Goal: Task Accomplishment & Management: Manage account settings

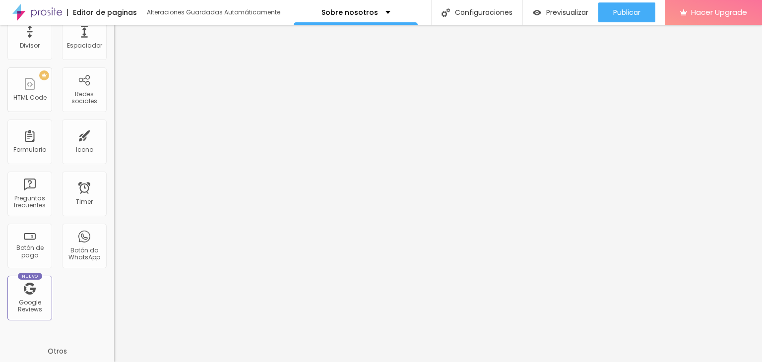
scroll to position [307, 0]
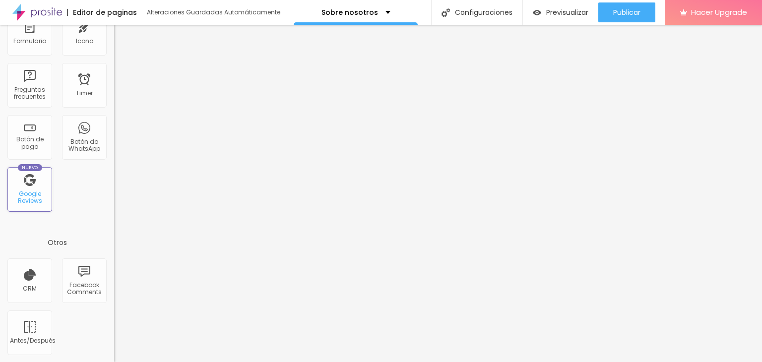
click at [28, 194] on div "Google Reviews" at bounding box center [29, 198] width 39 height 14
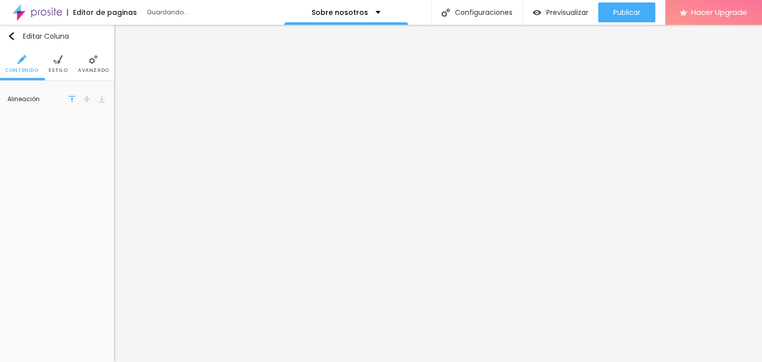
scroll to position [0, 0]
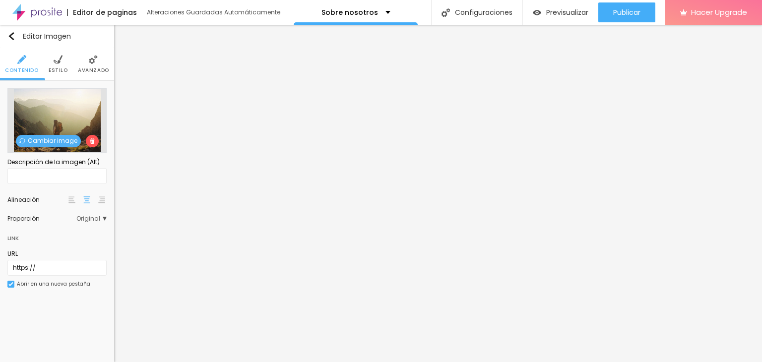
click at [98, 221] on span "Original" at bounding box center [91, 219] width 30 height 6
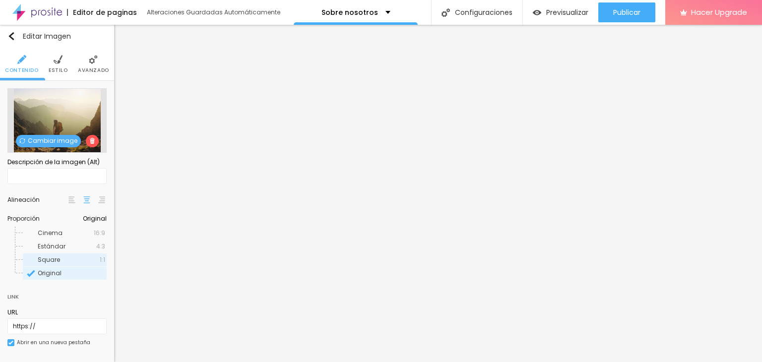
click at [60, 262] on span "Square" at bounding box center [69, 260] width 62 height 6
click at [44, 273] on span "Original" at bounding box center [50, 273] width 24 height 8
click at [51, 261] on span "Square" at bounding box center [49, 260] width 22 height 8
click at [58, 273] on span "Original" at bounding box center [50, 273] width 24 height 8
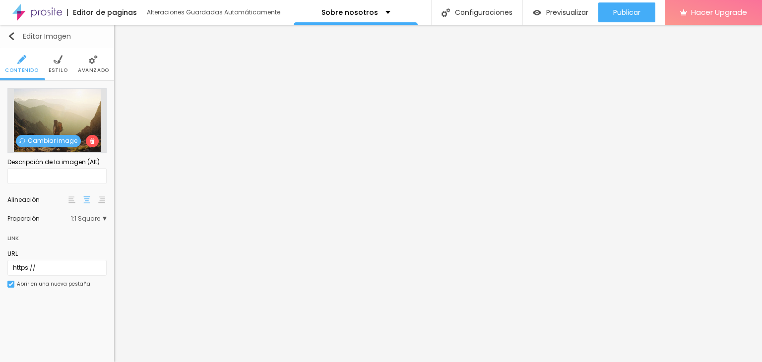
click at [15, 38] on div "Editar Imagen" at bounding box center [39, 36] width 64 height 8
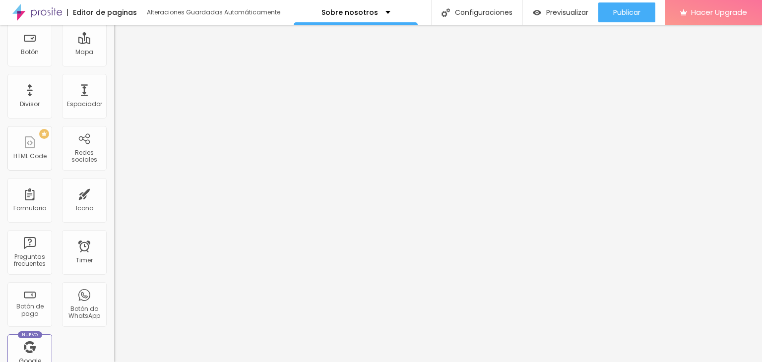
scroll to position [149, 0]
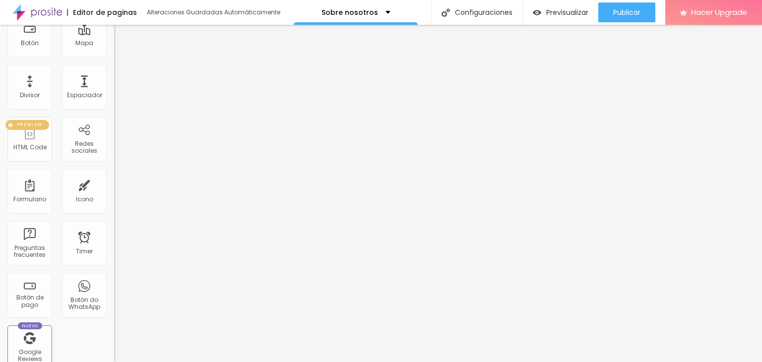
click at [38, 145] on div "HTML Code" at bounding box center [29, 147] width 33 height 7
click at [40, 122] on div "PREMIUM" at bounding box center [27, 125] width 44 height 10
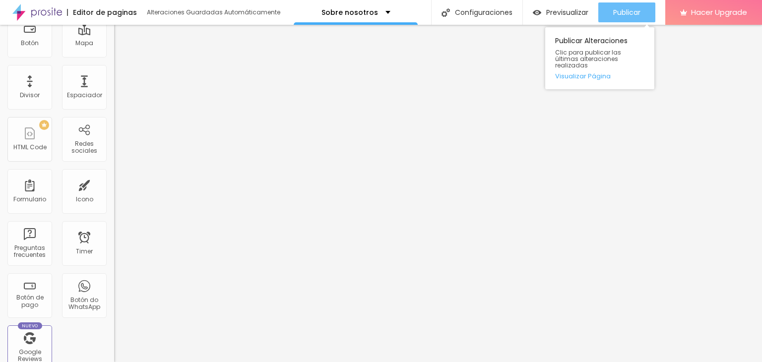
click at [622, 8] on span "Publicar" at bounding box center [626, 12] width 27 height 8
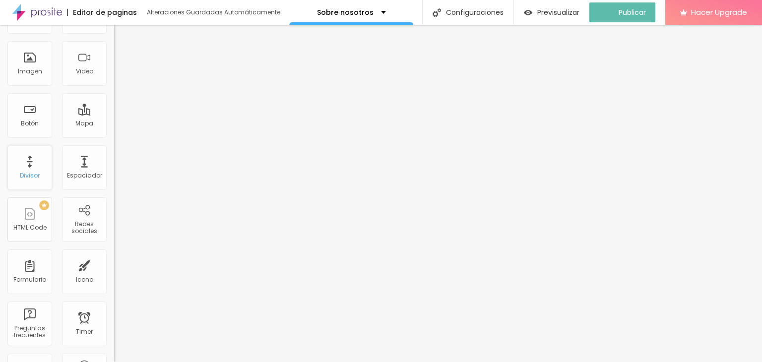
scroll to position [0, 0]
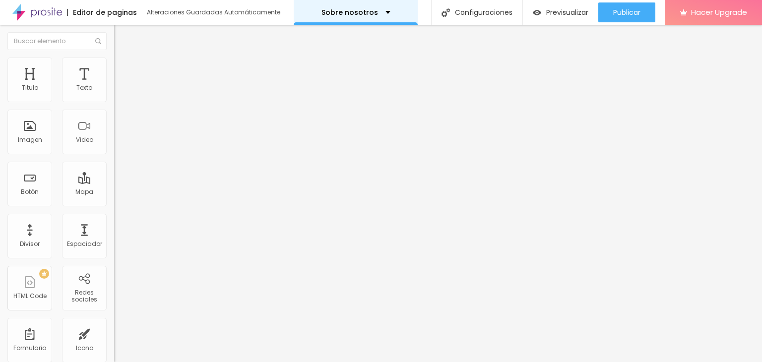
click at [339, 15] on p "Sobre nosotros" at bounding box center [349, 12] width 57 height 7
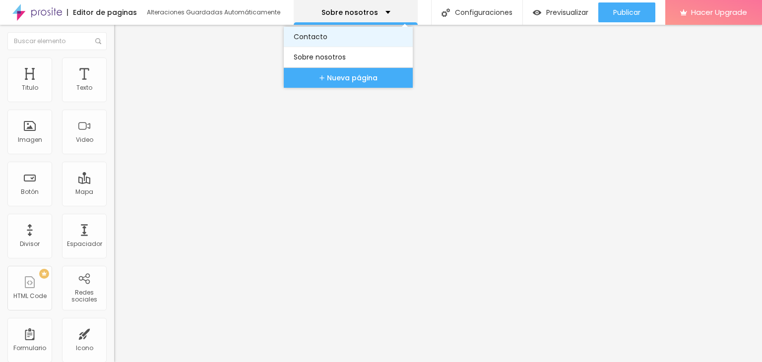
click at [337, 38] on link "Contacto" at bounding box center [348, 37] width 109 height 20
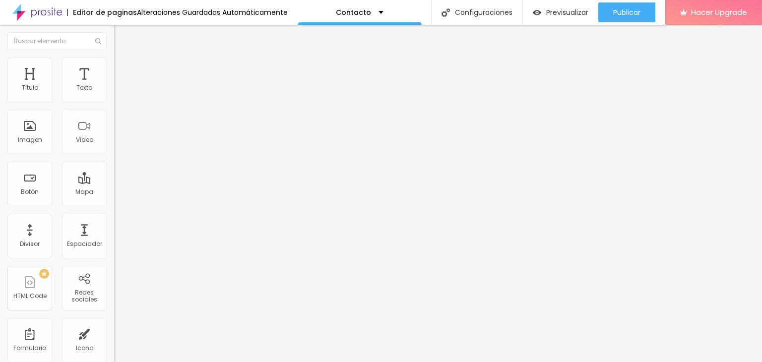
click at [122, 34] on div "Editar Coluna" at bounding box center [153, 36] width 62 height 8
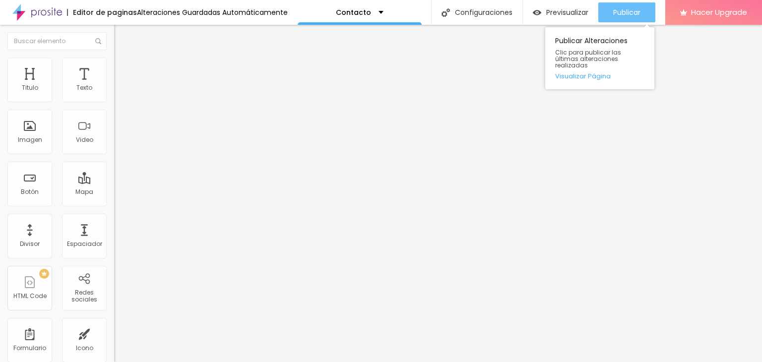
click at [621, 13] on span "Publicar" at bounding box center [626, 12] width 27 height 8
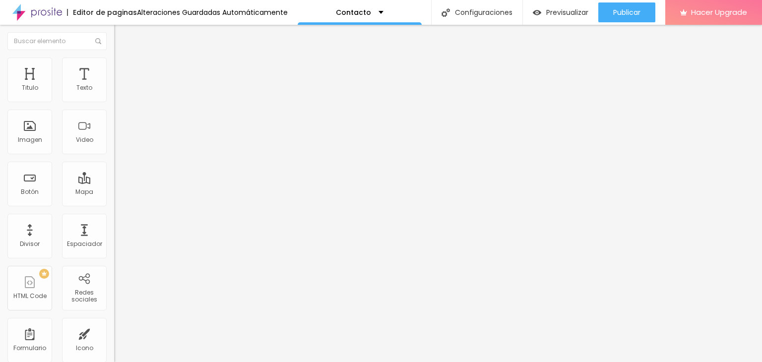
click at [114, 198] on input at bounding box center [181, 203] width 135 height 10
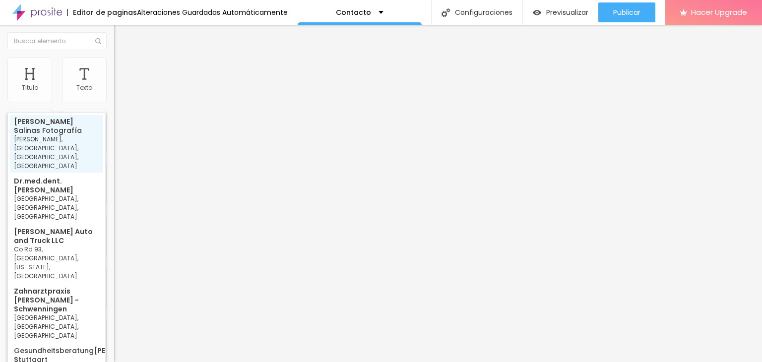
type input "Helber Salinas Fotografía, Irigoyen, Villa Constitución, Provincia de Santa Fe,…"
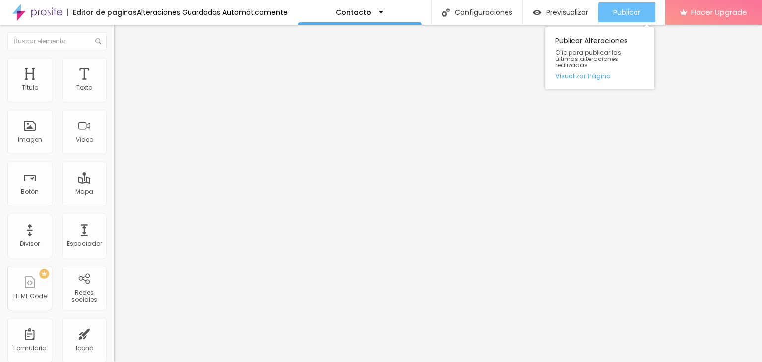
click at [618, 12] on span "Publicar" at bounding box center [626, 12] width 27 height 8
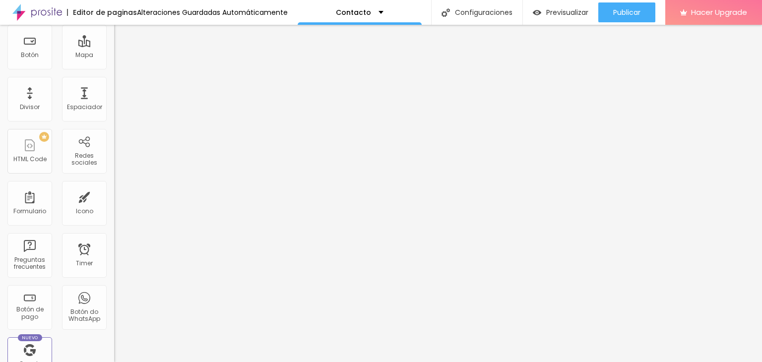
scroll to position [198, 0]
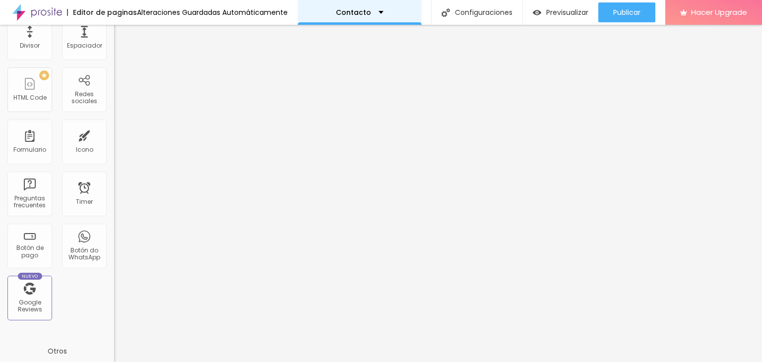
click at [368, 13] on div "Contacto" at bounding box center [360, 12] width 48 height 7
click at [366, 18] on div "Contacto" at bounding box center [360, 12] width 124 height 25
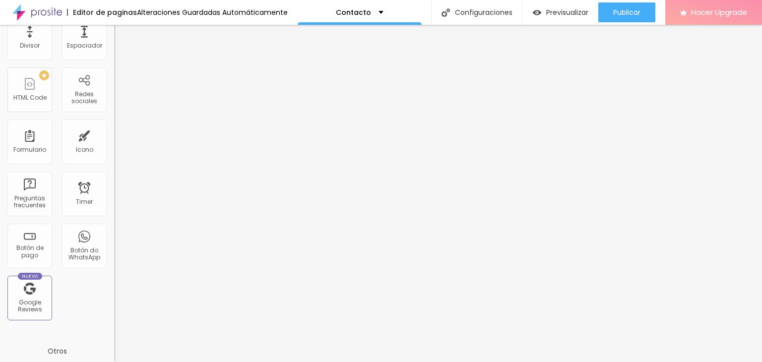
click at [703, 8] on span "Hacer Upgrade" at bounding box center [719, 12] width 56 height 8
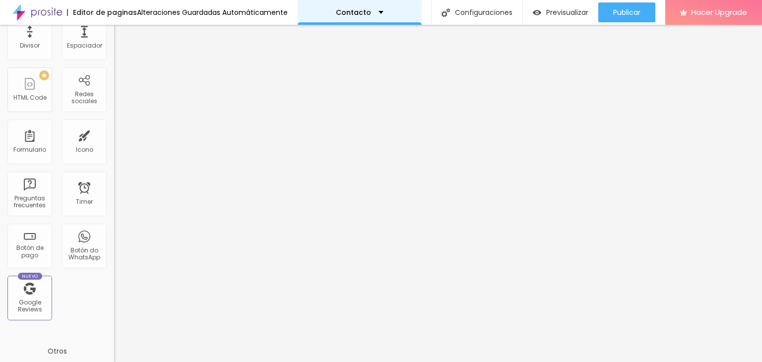
click at [371, 15] on div "Contacto" at bounding box center [360, 12] width 48 height 7
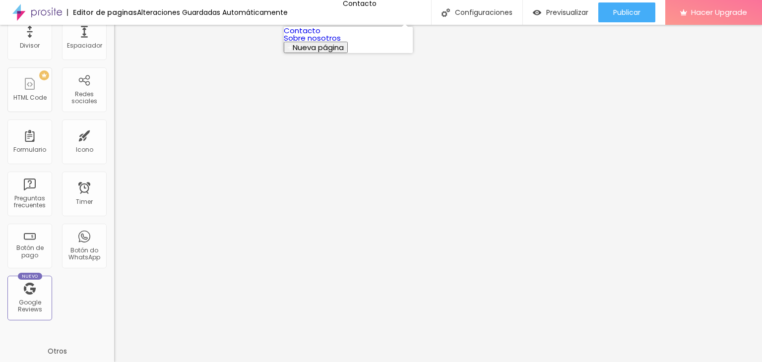
click at [341, 43] on link "Sobre nosotros" at bounding box center [312, 38] width 57 height 10
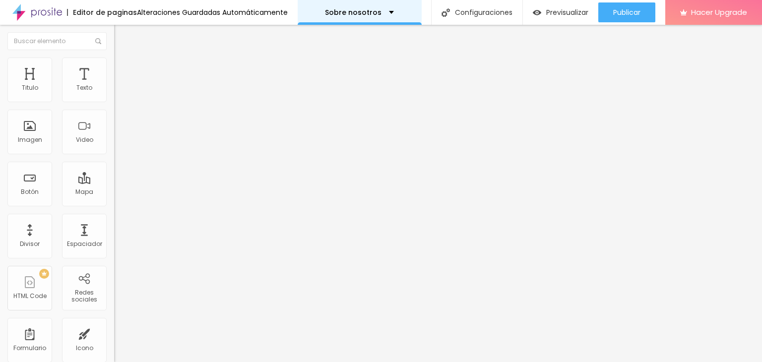
click at [377, 14] on div "Sobre nosotros" at bounding box center [359, 12] width 69 height 7
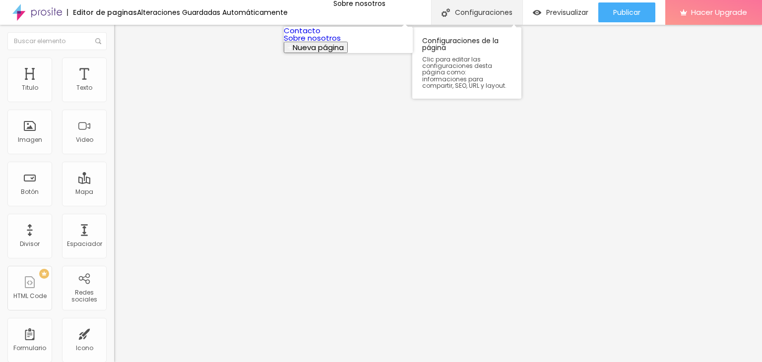
click at [465, 18] on div "Configuraciones" at bounding box center [476, 12] width 91 height 25
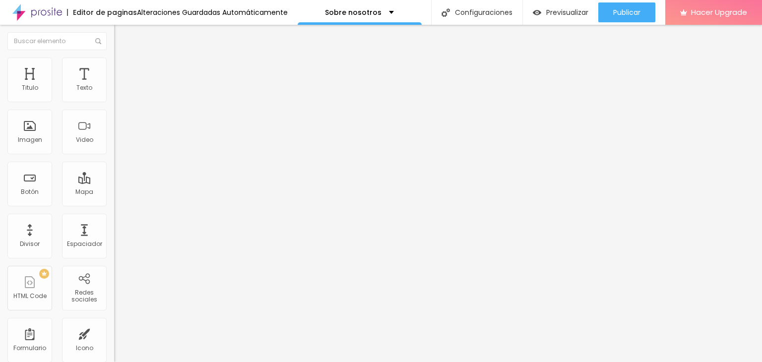
type input "a"
type input "Acerca de mi"
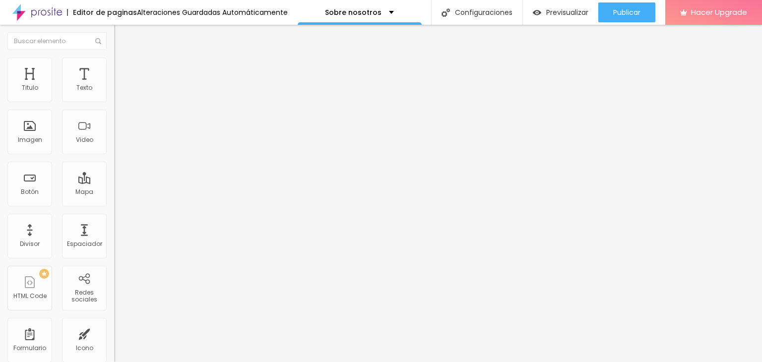
drag, startPoint x: 294, startPoint y: 144, endPoint x: 413, endPoint y: 136, distance: 119.8
type input "/acercademi"
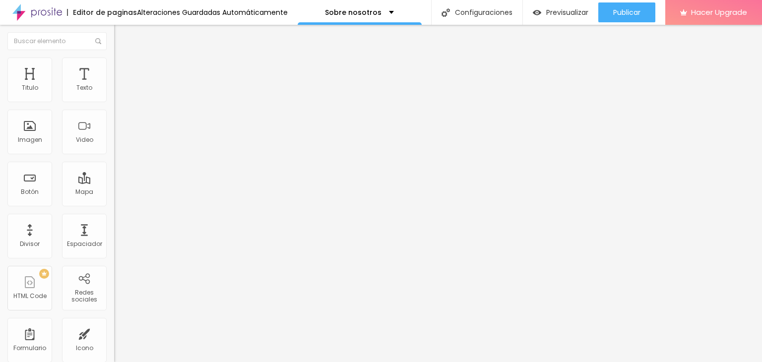
scroll to position [0, 0]
drag, startPoint x: 341, startPoint y: 211, endPoint x: 226, endPoint y: 208, distance: 115.2
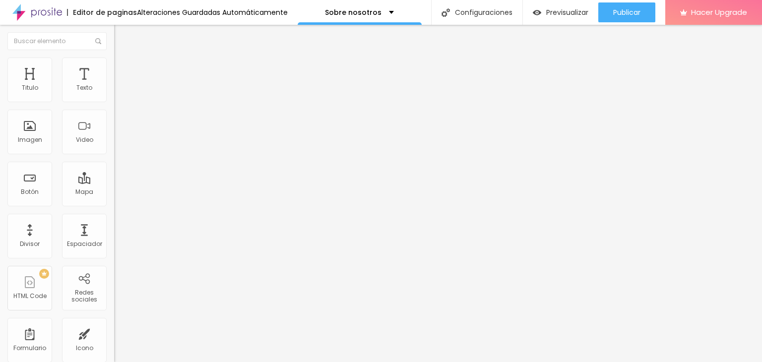
type input "Acerca de mi - Helber Salinas"
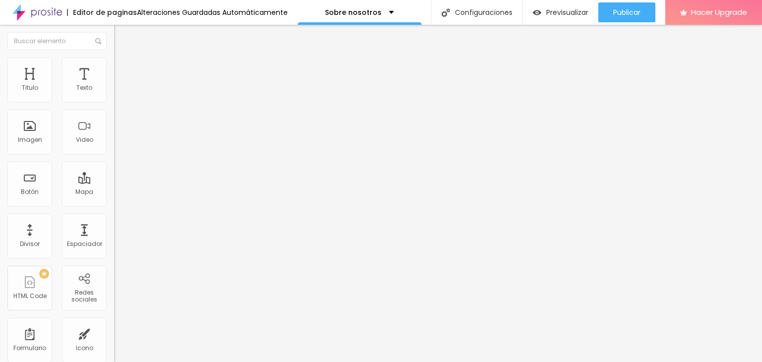
paste textarea "Mi fotografía captura momentos espontáneos y naturales. No me gusta forzar pose…"
type textarea "Mi fotografía captura momentos espontáneos y naturales. No me gusta forzar pose…"
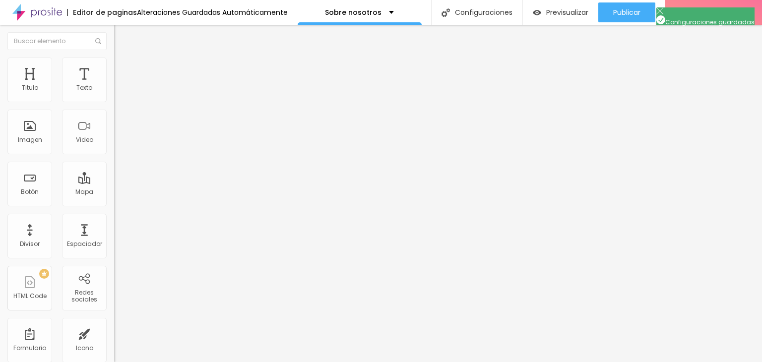
paste textarea "Fotógrafo de bodas, Fotógrafo de eventos, Fotografía para quinceaños, Fotógrafo…"
paste textarea "Fotografía espontánea, Fotografía natural, Fotos sin posar, Fotografía document…"
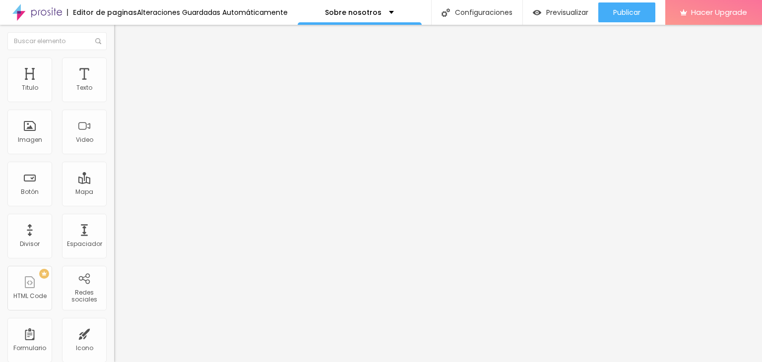
paste textarea "Fotógrafo en Villa Constitución, Fotógrafo en Santa Fe, Fotógrafo en Rosario, B…"
paste textarea "Fotógrafo de bodas espontáneas en Rosario, Presupuesto fotógrafo quinceaños San…"
type textarea "Fotógrafo de bodas, Fotógrafo de eventos, Fotografía para quinceaños, Fotógrafo…"
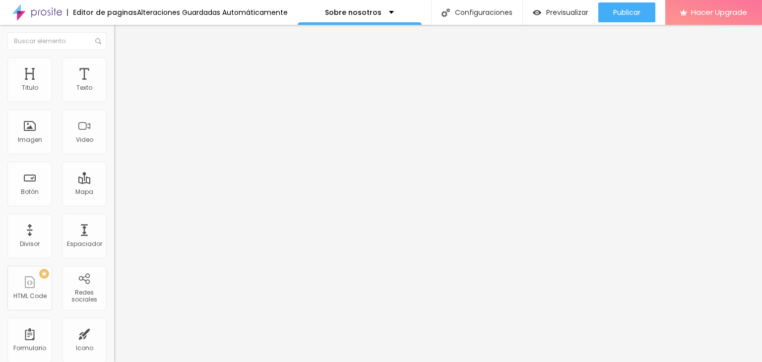
paste textarea "Fotógrafo en Villa Constitución, Santa Fe. Me especializo en capturar momentos …"
type textarea "Fotógrafo en Villa Constitución, Santa Fe. Me especializo en capturar momentos …"
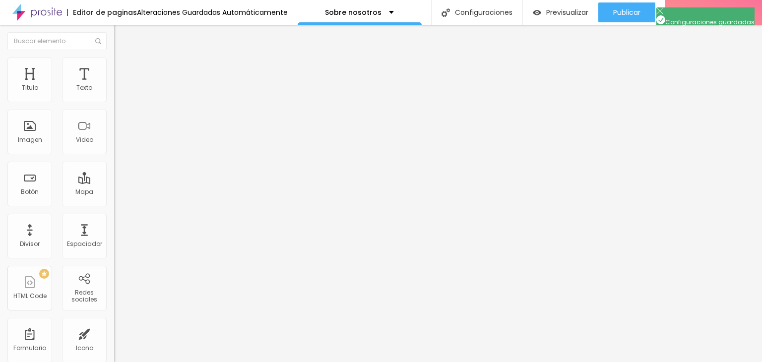
scroll to position [63, 0]
paste textarea "Fotógrafo en Villa Constitución, Santa Fe. Me especializo en capturar momentos …"
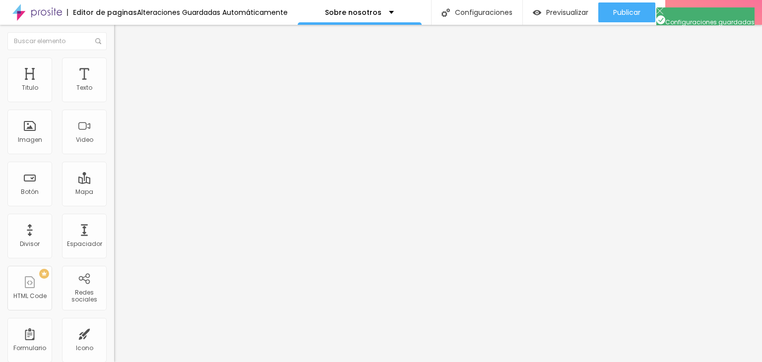
scroll to position [92, 0]
type textarea "Fotógrafo en Villa Constitución, Santa Fe. Me especializo en capturar momentos …"
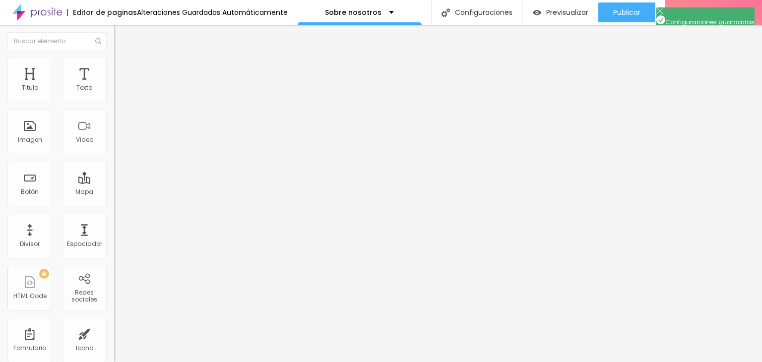
scroll to position [0, 0]
click at [114, 198] on input at bounding box center [181, 203] width 135 height 10
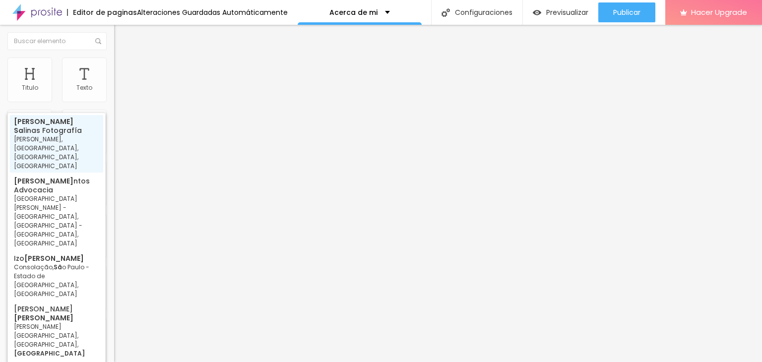
type input "Helber Salinas Fotografía, Irigoyen, Villa Constitución, Provincia de Santa Fe,…"
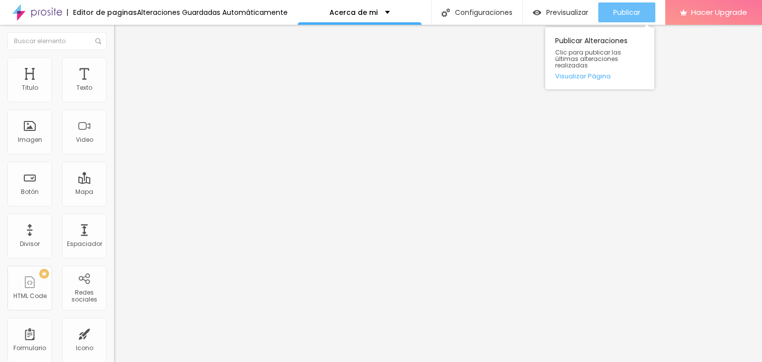
click at [607, 16] on button "Publicar" at bounding box center [626, 12] width 57 height 20
click at [633, 18] on div "Publicar" at bounding box center [626, 12] width 27 height 20
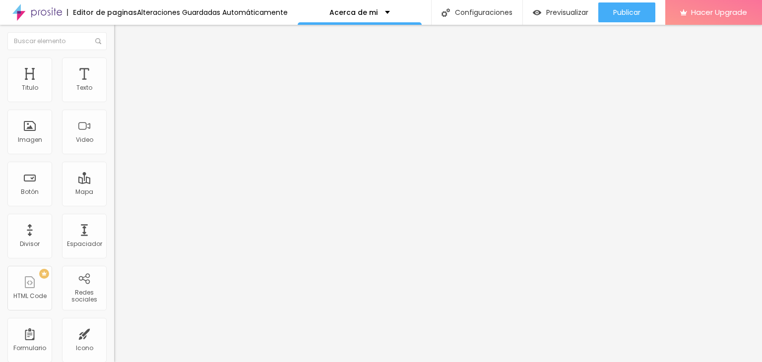
click at [122, 39] on div "Editar Google Reviews" at bounding box center [167, 36] width 91 height 8
click at [114, 286] on div at bounding box center [171, 286] width 114 height 0
click at [114, 258] on img at bounding box center [116, 260] width 5 height 5
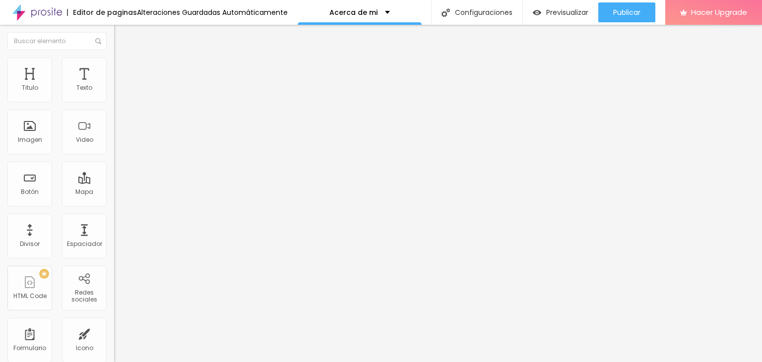
click at [114, 258] on div at bounding box center [171, 258] width 114 height 0
click at [114, 258] on img at bounding box center [116, 260] width 5 height 5
click at [114, 242] on img at bounding box center [116, 244] width 5 height 5
click at [114, 242] on div at bounding box center [171, 242] width 114 height 0
click at [114, 66] on li "Estilo" at bounding box center [171, 63] width 114 height 10
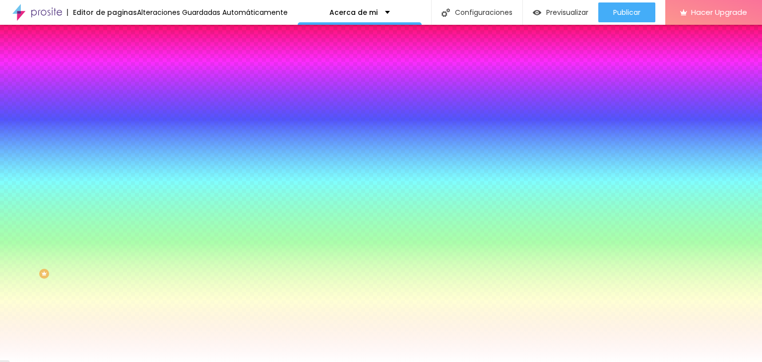
click at [118, 131] on img at bounding box center [121, 134] width 6 height 6
radio input "false"
click at [118, 131] on img at bounding box center [121, 134] width 6 height 6
radio input "false"
radio input "true"
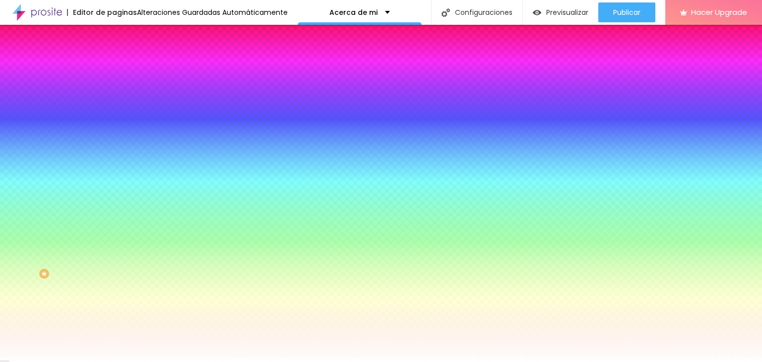
click at [114, 94] on button at bounding box center [121, 88] width 14 height 10
radio input "true"
radio input "false"
click at [114, 94] on button at bounding box center [121, 88] width 14 height 10
radio input "true"
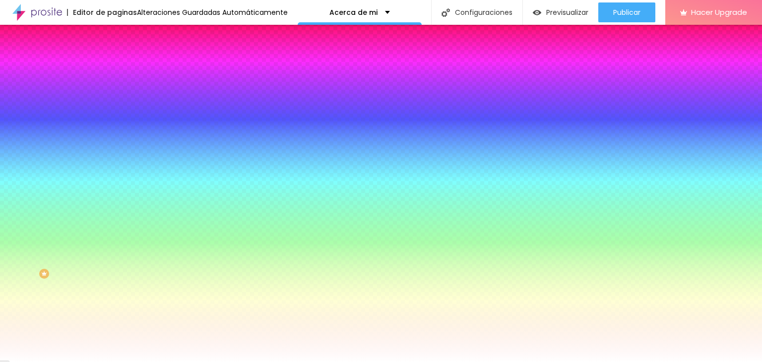
radio input "false"
click at [122, 37] on img "button" at bounding box center [126, 36] width 8 height 8
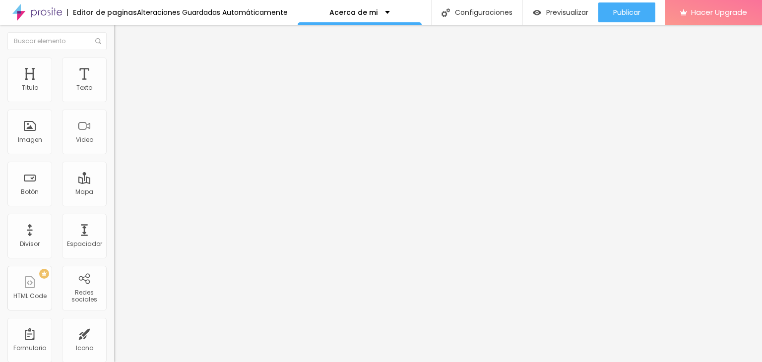
click at [122, 35] on img "button" at bounding box center [126, 36] width 8 height 8
click at [122, 33] on img "button" at bounding box center [126, 36] width 8 height 8
click at [114, 42] on button "Editar Google Reviews" at bounding box center [171, 36] width 114 height 23
click at [85, 223] on div "Espaciador" at bounding box center [84, 236] width 45 height 45
click at [75, 241] on div "Espaciador" at bounding box center [84, 244] width 35 height 7
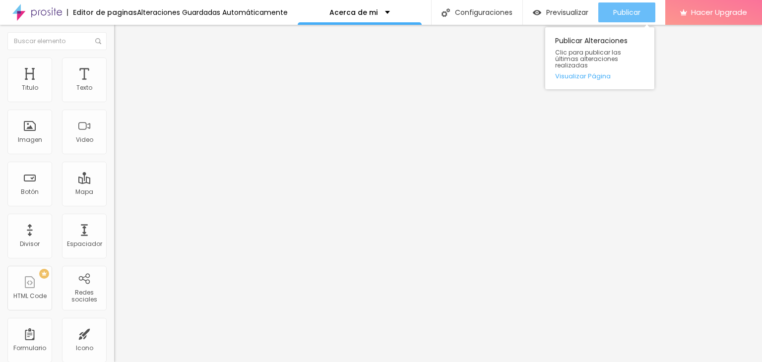
click at [624, 16] on span "Publicar" at bounding box center [626, 12] width 27 height 8
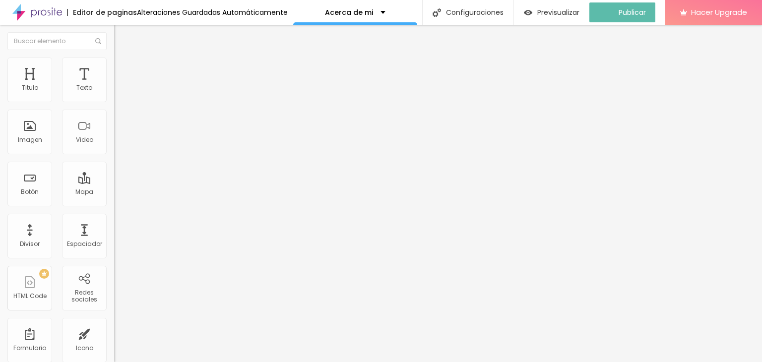
click at [40, 18] on img at bounding box center [37, 12] width 50 height 25
click at [122, 34] on div "Editar Coluna" at bounding box center [153, 36] width 62 height 8
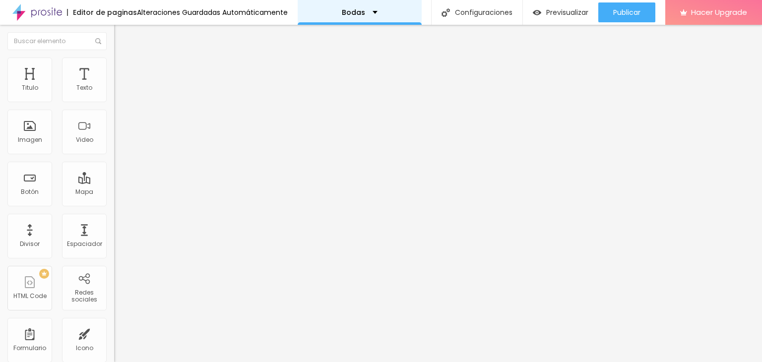
click at [352, 9] on p "Bodas" at bounding box center [353, 12] width 23 height 7
